Goal: Task Accomplishment & Management: Manage account settings

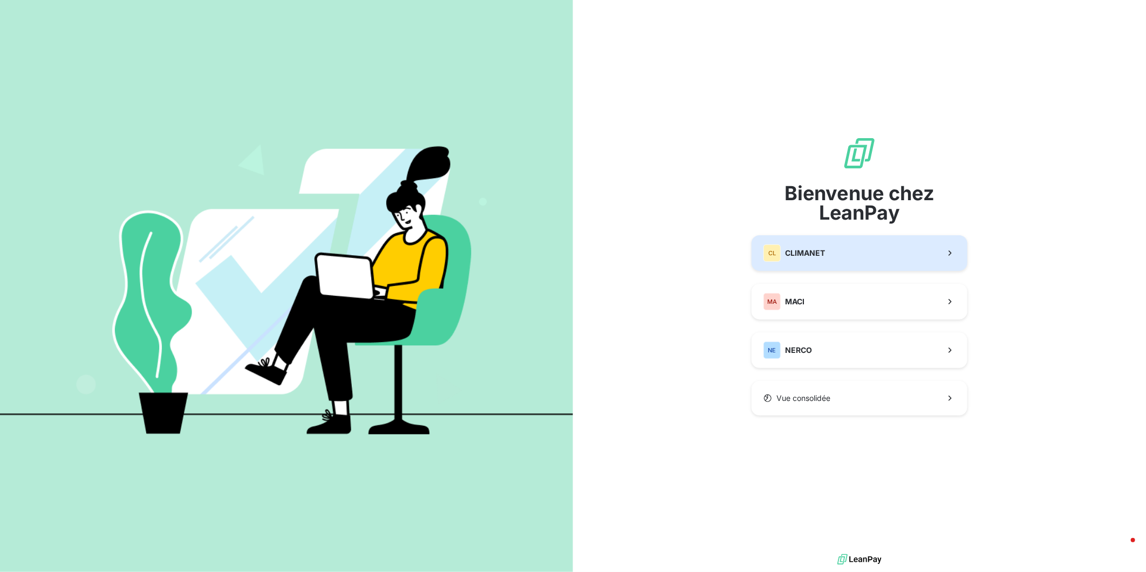
click at [794, 259] on button "CL CLIMANET" at bounding box center [859, 253] width 216 height 36
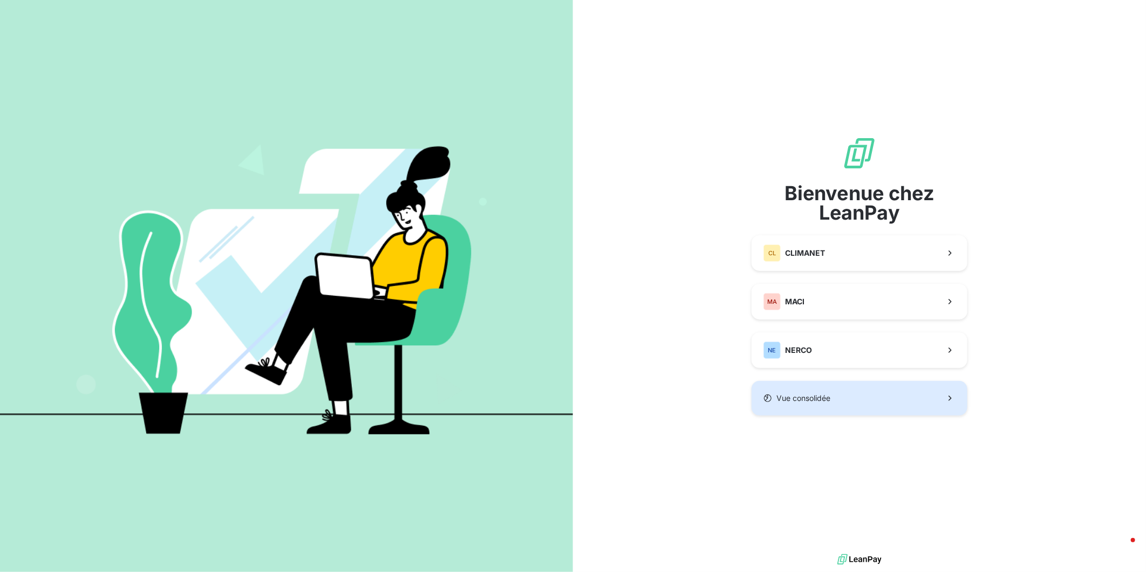
click at [932, 391] on button "Vue consolidée" at bounding box center [859, 398] width 216 height 35
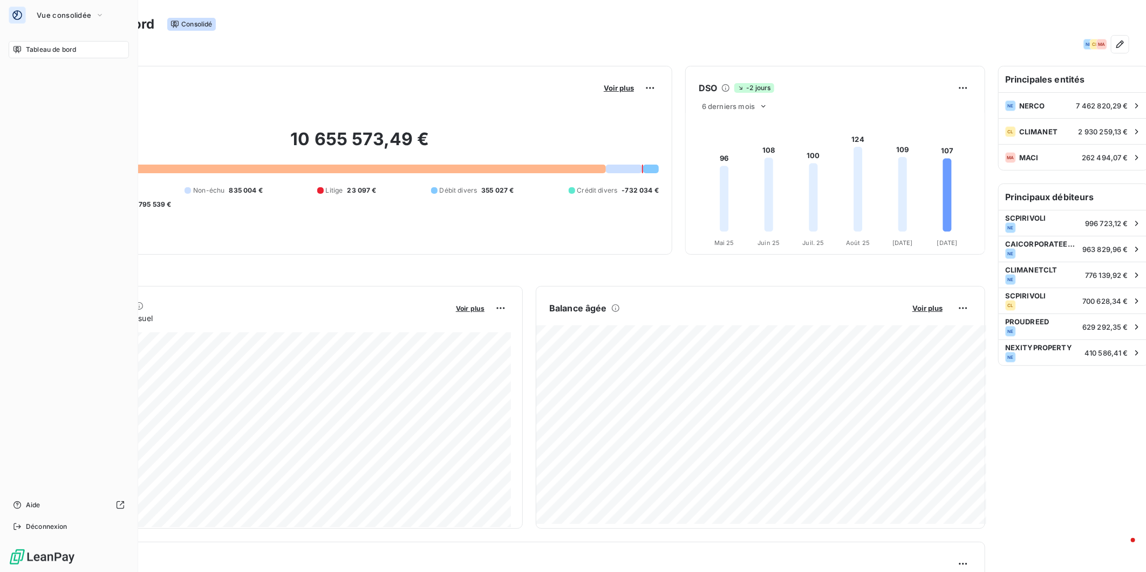
click at [19, 41] on div "Tableau de bord" at bounding box center [69, 49] width 120 height 17
click at [30, 18] on button "Vue consolidée" at bounding box center [70, 14] width 80 height 17
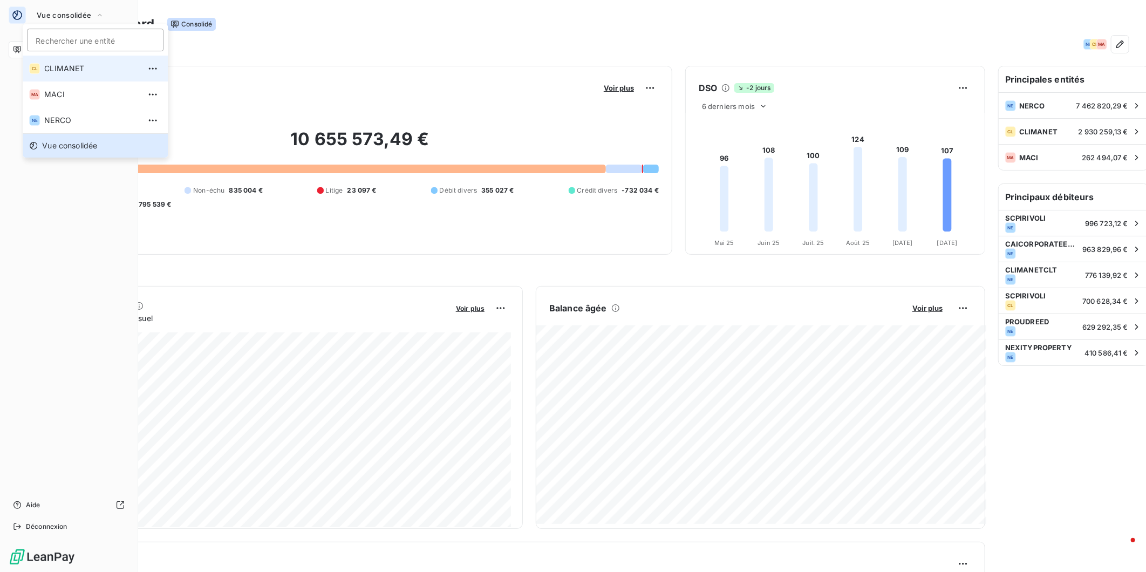
click at [53, 65] on span "CLIMANET" at bounding box center [91, 68] width 95 height 11
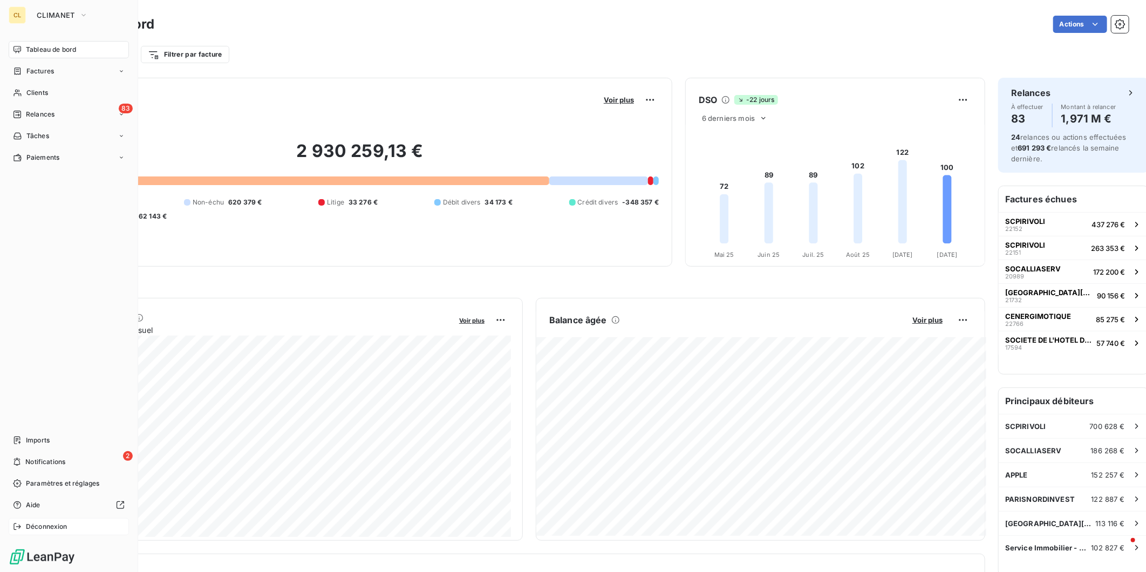
click at [30, 529] on span "Déconnexion" at bounding box center [47, 527] width 42 height 10
